Goal: Navigation & Orientation: Go to known website

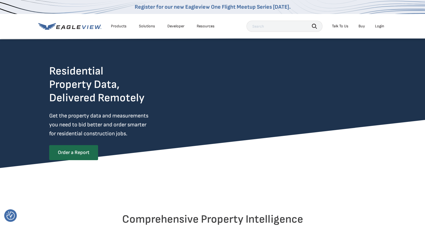
click at [380, 28] on div "Login" at bounding box center [379, 26] width 9 height 5
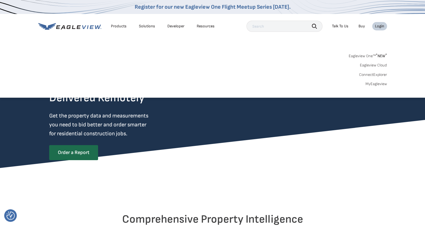
click at [373, 75] on link "ConnectExplorer" at bounding box center [373, 74] width 28 height 5
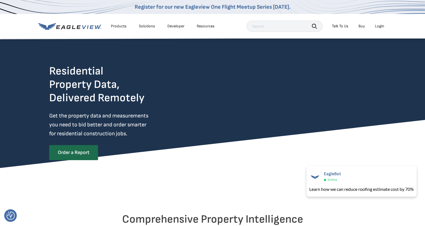
click at [381, 27] on div "Login" at bounding box center [379, 26] width 9 height 5
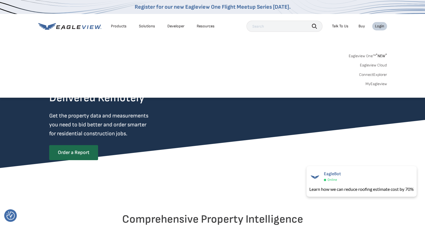
click at [375, 75] on link "ConnectExplorer" at bounding box center [373, 74] width 28 height 5
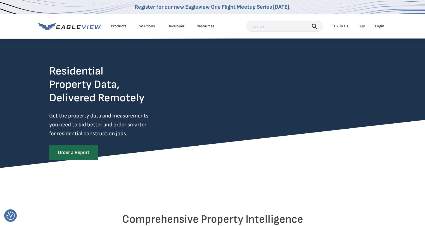
click at [381, 27] on div "Login" at bounding box center [379, 26] width 9 height 5
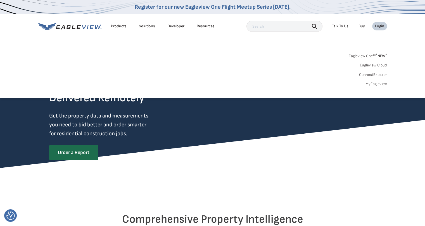
click at [373, 74] on link "ConnectExplorer" at bounding box center [373, 74] width 28 height 5
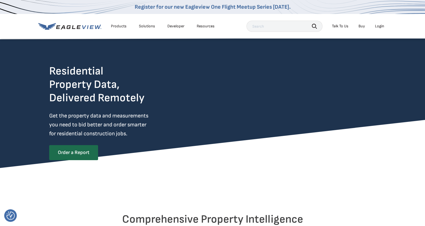
click at [383, 27] on div "Login" at bounding box center [379, 26] width 9 height 5
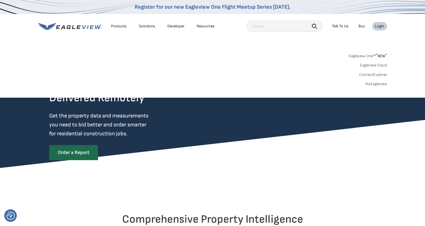
click at [369, 75] on link "ConnectExplorer" at bounding box center [373, 74] width 28 height 5
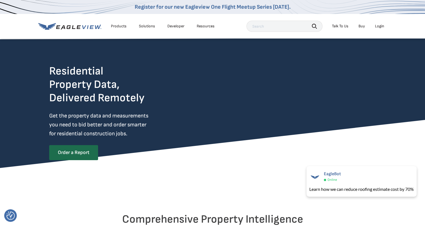
click at [381, 26] on div "Login" at bounding box center [379, 26] width 9 height 5
